Goal: Task Accomplishment & Management: Use online tool/utility

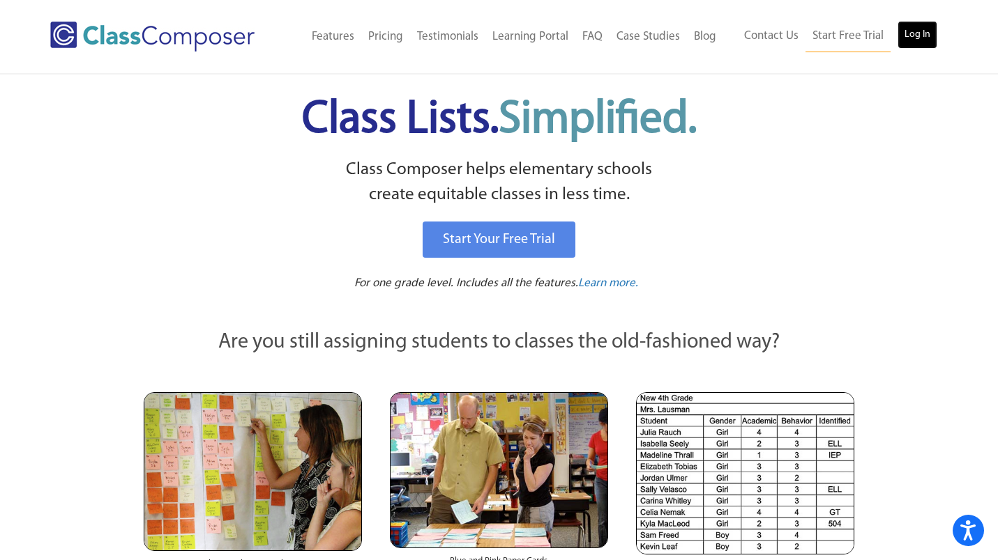
click at [920, 31] on link "Log In" at bounding box center [917, 35] width 40 height 28
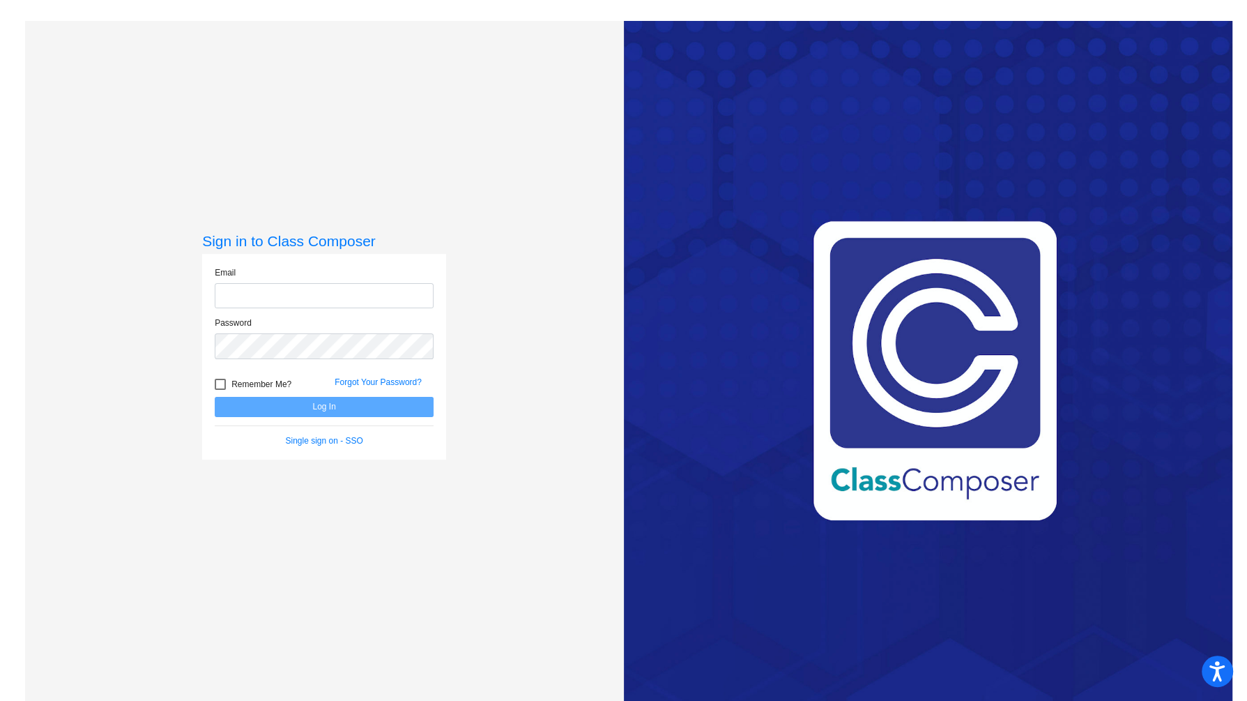
type input "[PERSON_NAME][EMAIL_ADDRESS][PERSON_NAME][DOMAIN_NAME]"
click at [353, 406] on button "Log In" at bounding box center [324, 407] width 219 height 20
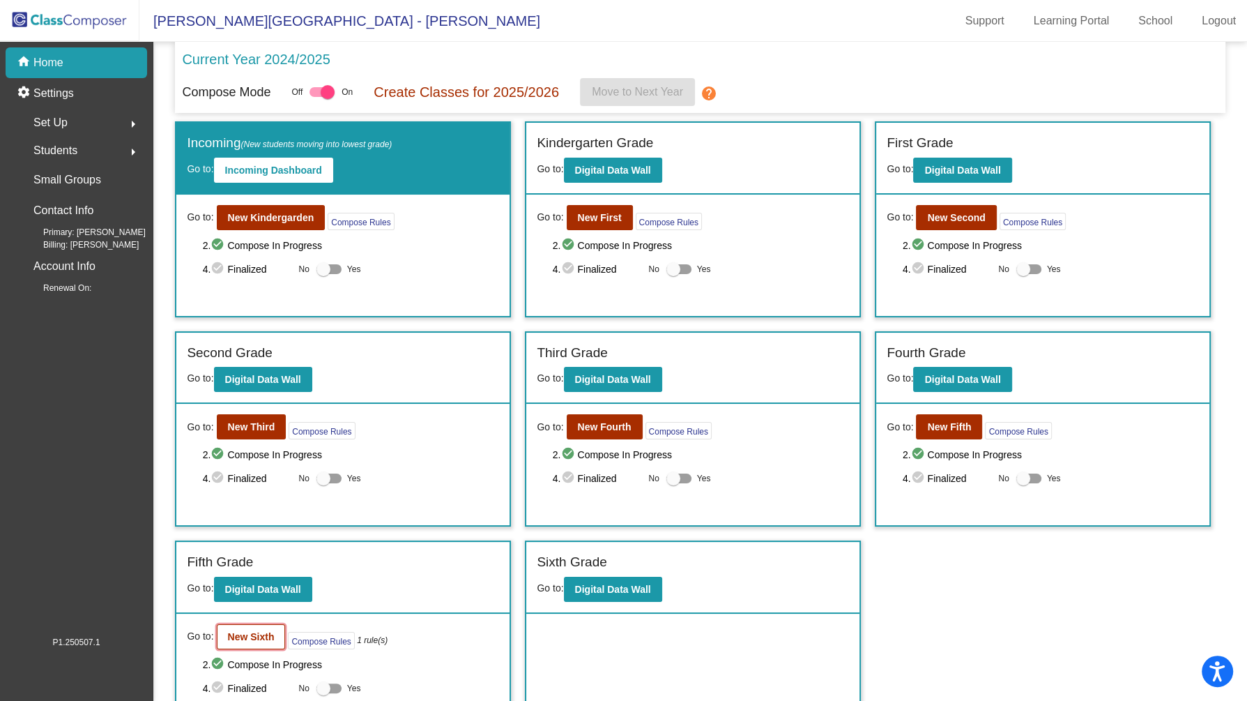
click at [243, 631] on b "New Sixth" at bounding box center [251, 636] width 47 height 11
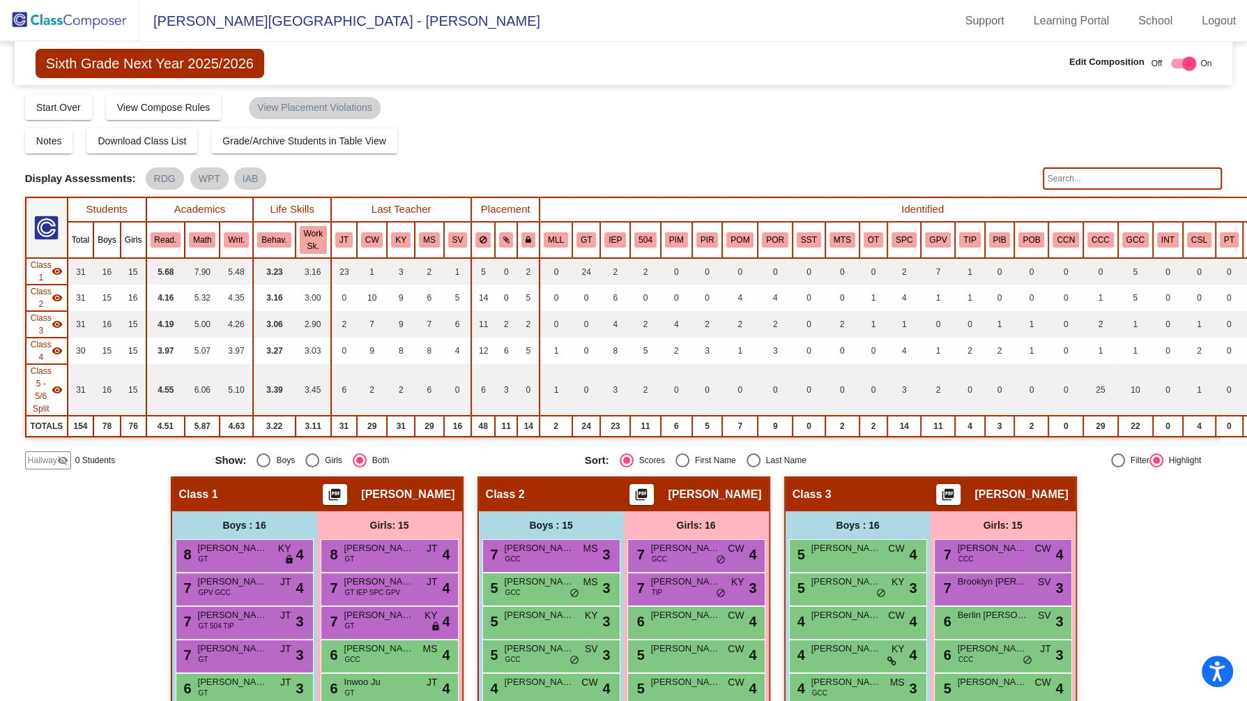
click at [1092, 180] on input "text" at bounding box center [1133, 178] width 180 height 22
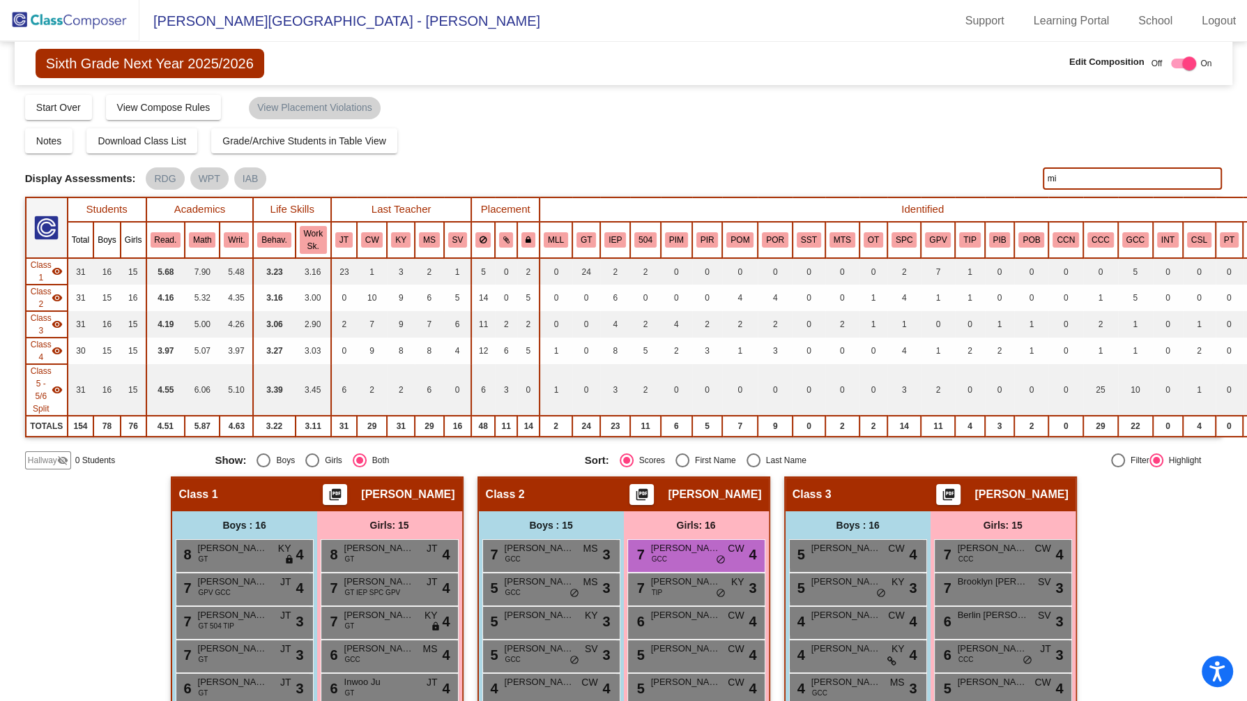
type input "m"
type input "[PERSON_NAME]"
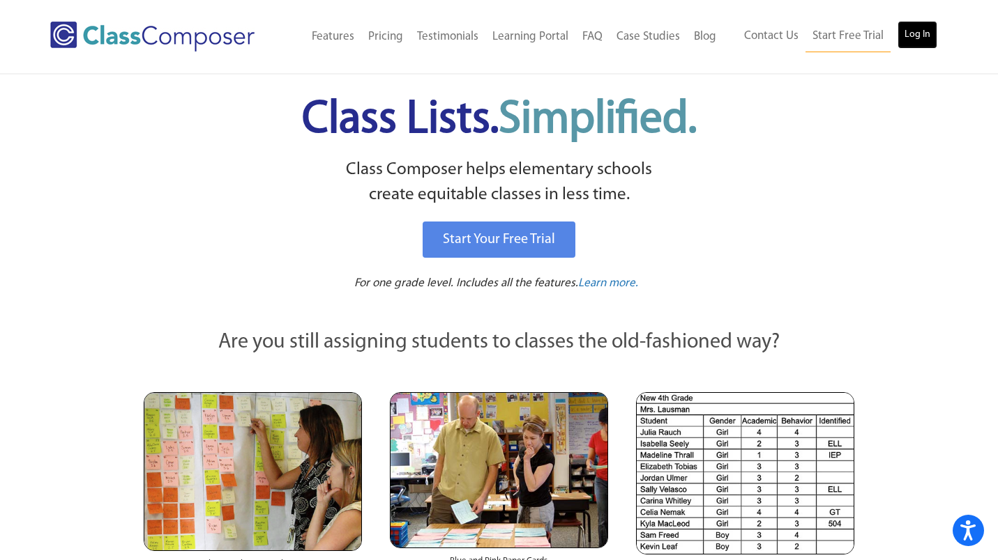
click at [921, 34] on link "Log In" at bounding box center [917, 35] width 40 height 28
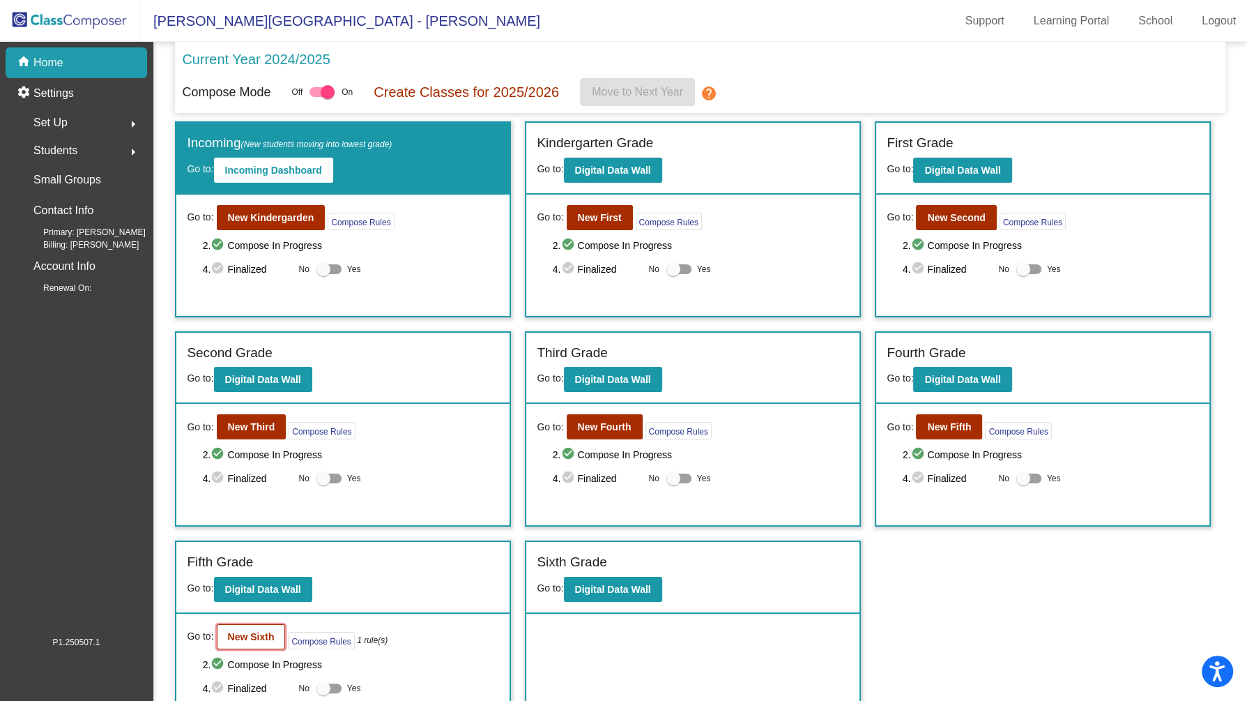
click at [272, 631] on b "New Sixth" at bounding box center [251, 636] width 47 height 11
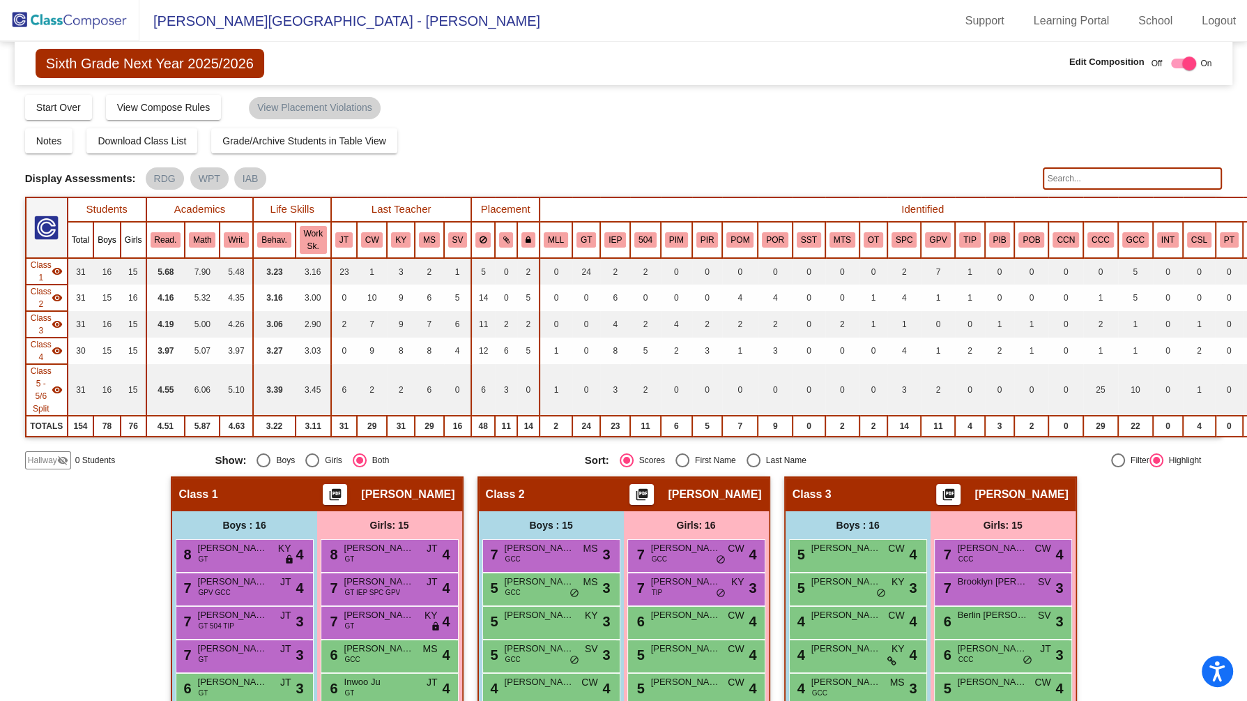
click at [1124, 178] on input "text" at bounding box center [1133, 178] width 180 height 22
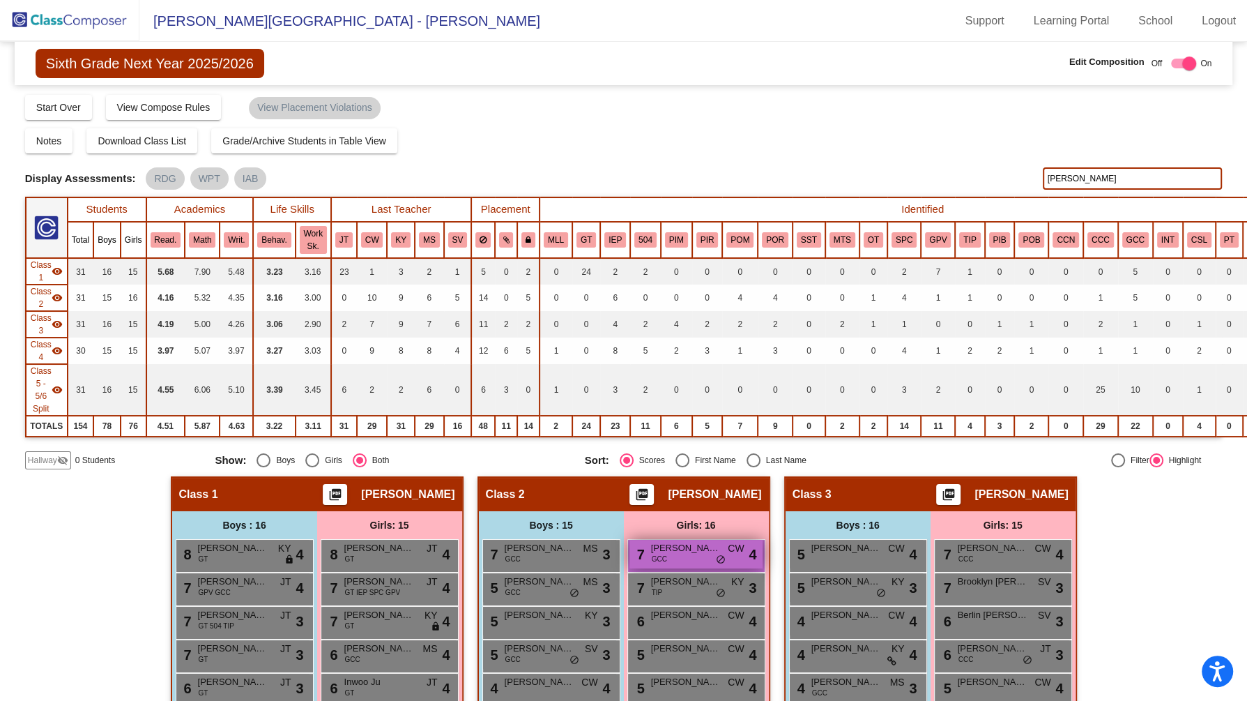
type input "[PERSON_NAME]"
click at [680, 554] on div "7 Claire Miller GCC CW lock do_not_disturb_alt 4" at bounding box center [695, 554] width 133 height 29
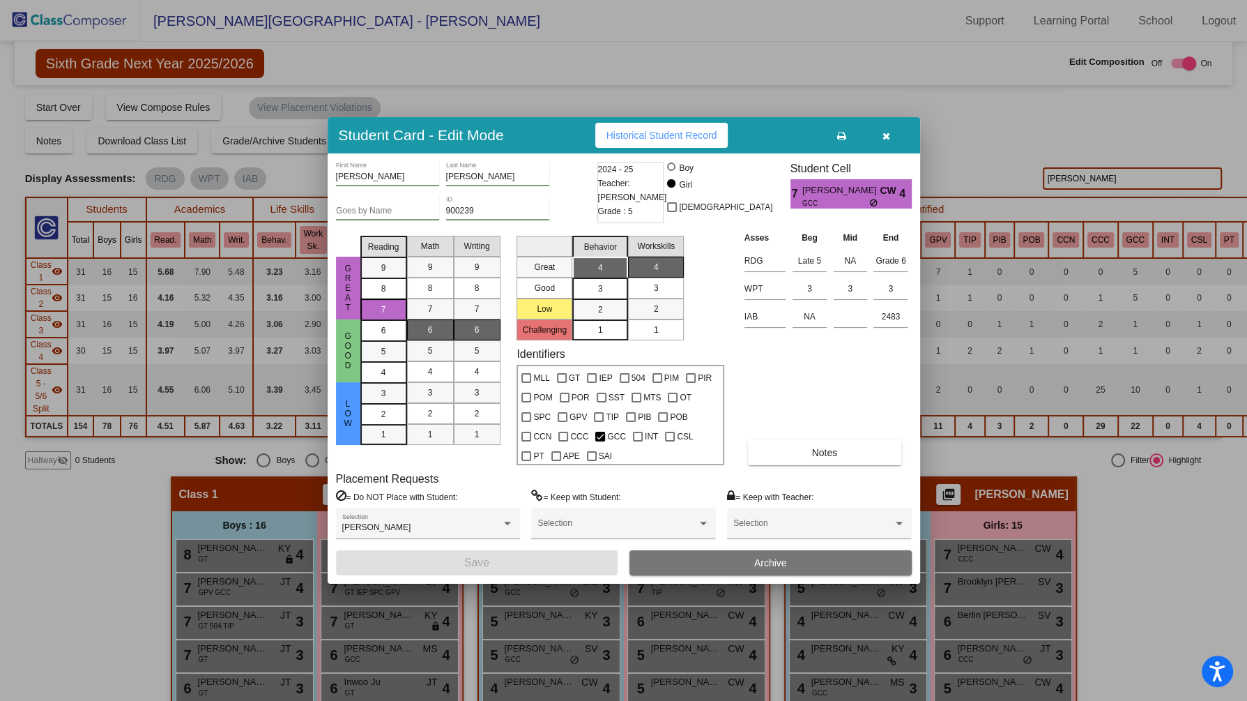
click at [887, 134] on icon "button" at bounding box center [887, 136] width 8 height 10
